Goal: Transaction & Acquisition: Book appointment/travel/reservation

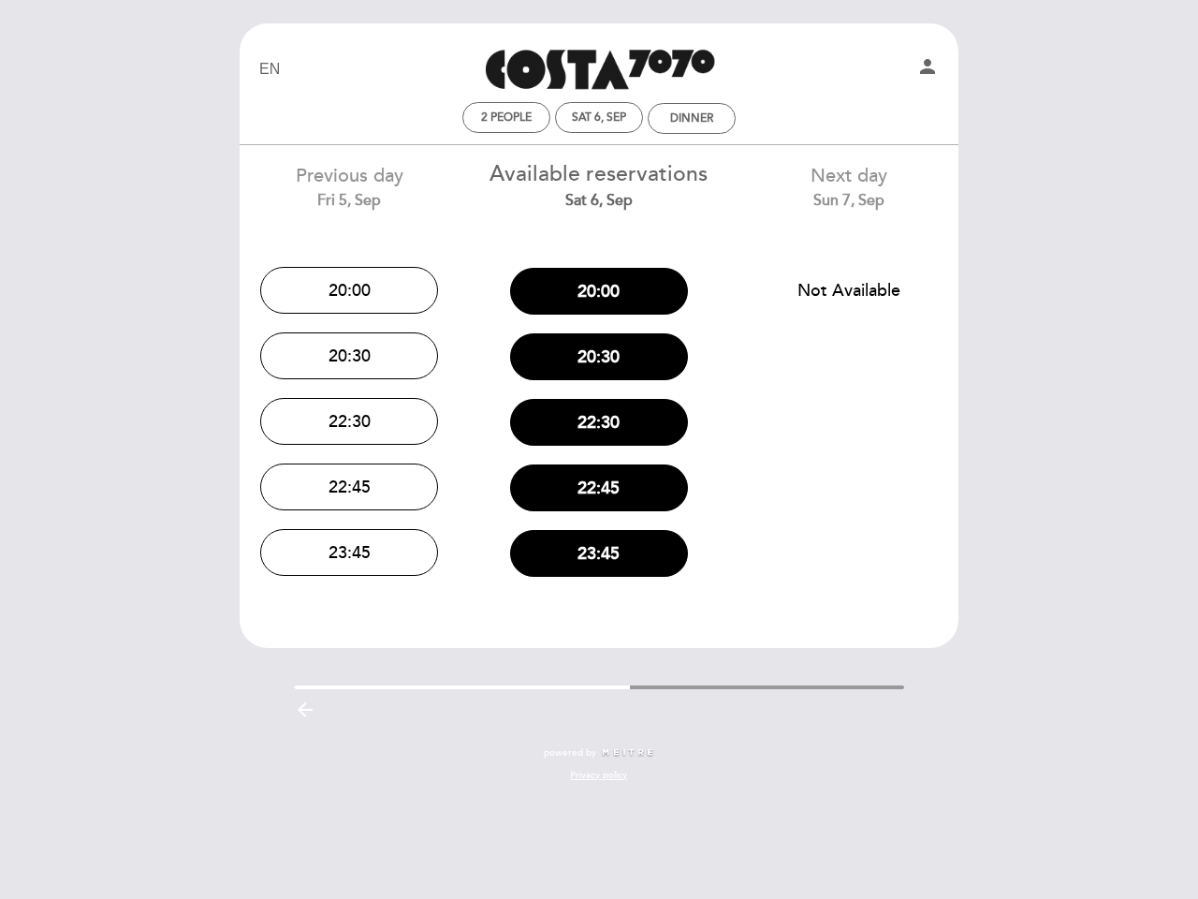
click at [599, 449] on div "22:30" at bounding box center [600, 422] width 222 height 66
click at [928, 69] on icon "person" at bounding box center [927, 66] width 22 height 22
click at [506, 117] on span "2 people" at bounding box center [506, 117] width 51 height 14
click at [599, 117] on div "2 people Sat 6, Sep Dinner" at bounding box center [599, 118] width 708 height 33
click at [692, 118] on div "2 people Sat 6, Sep Dinner" at bounding box center [599, 118] width 708 height 33
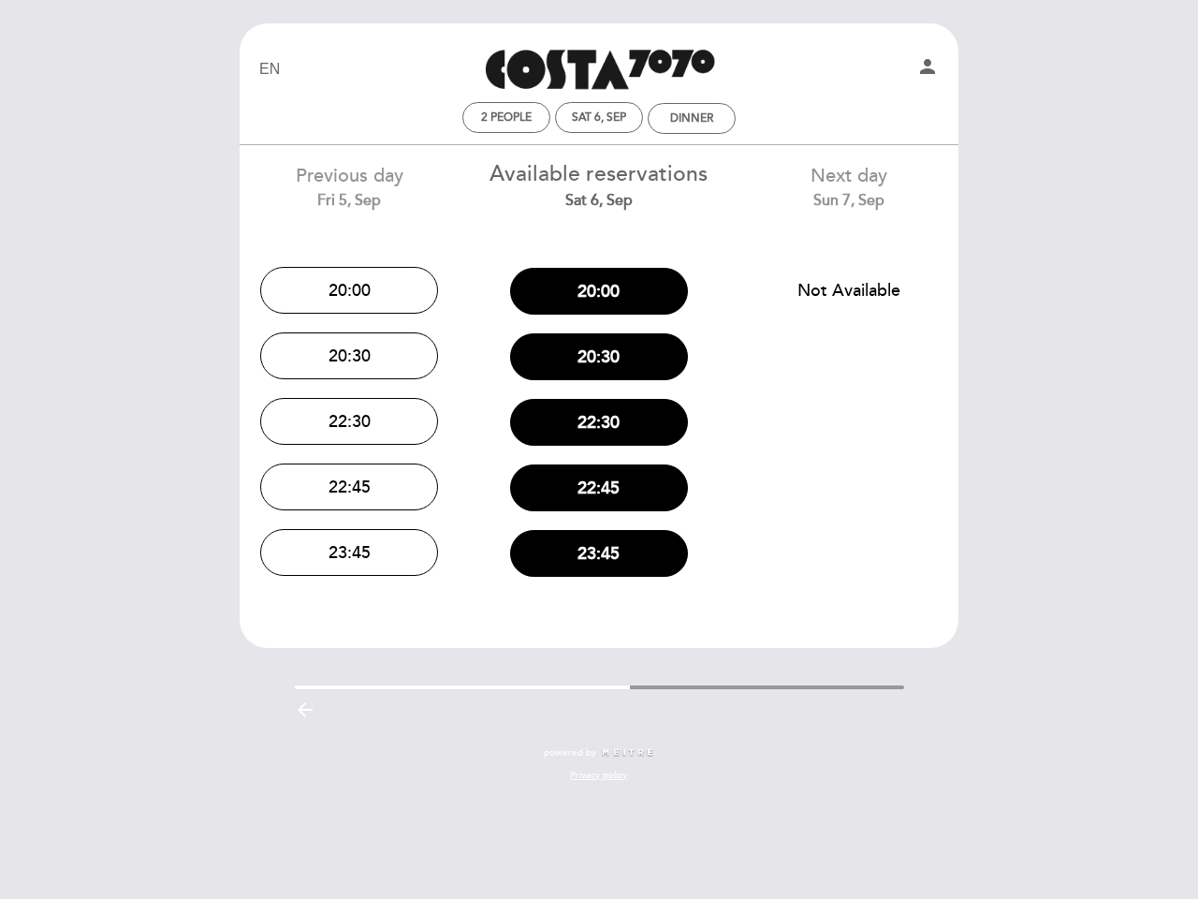
click at [349, 290] on button "20:00" at bounding box center [349, 290] width 178 height 47
click at [349, 356] on button "20:30" at bounding box center [349, 355] width 178 height 47
click at [349, 421] on button "22:30" at bounding box center [349, 421] width 178 height 47
click at [349, 487] on div "EN ES PT Costa 7070 person 2 people Sat 6, Sep Dinner Welcome Welcome, Change u…" at bounding box center [599, 411] width 747 height 777
click at [349, 552] on div "EN ES PT Costa 7070 person 2 people Sat 6, Sep Dinner Welcome Welcome, Change u…" at bounding box center [599, 411] width 747 height 777
